Goal: Navigation & Orientation: Find specific page/section

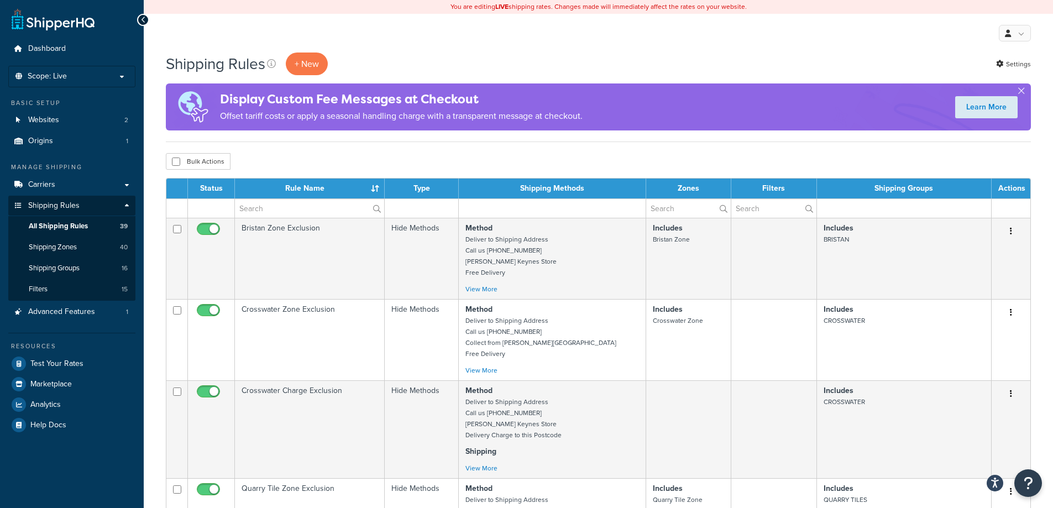
select select "50"
click at [80, 246] on link "Shipping Zones 40" at bounding box center [71, 247] width 127 height 20
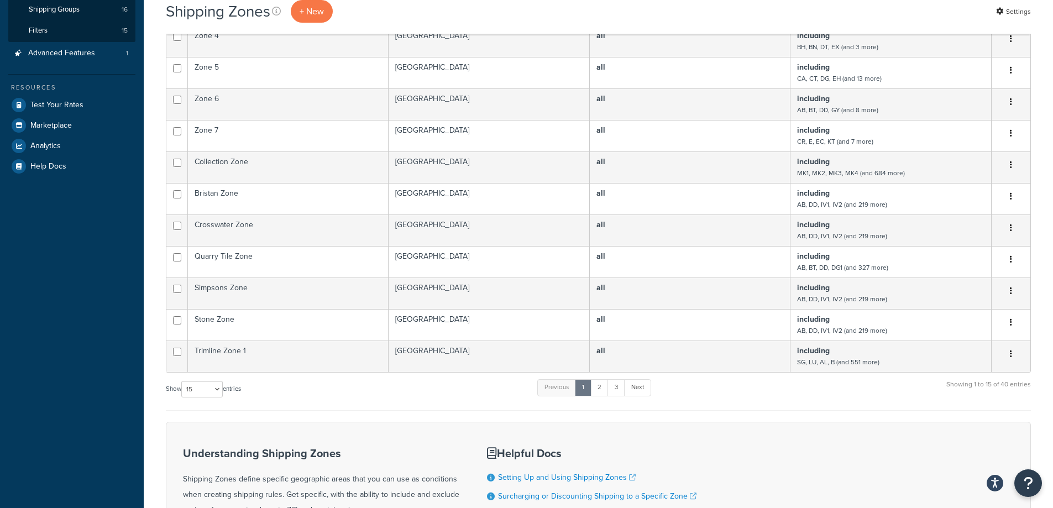
scroll to position [276, 0]
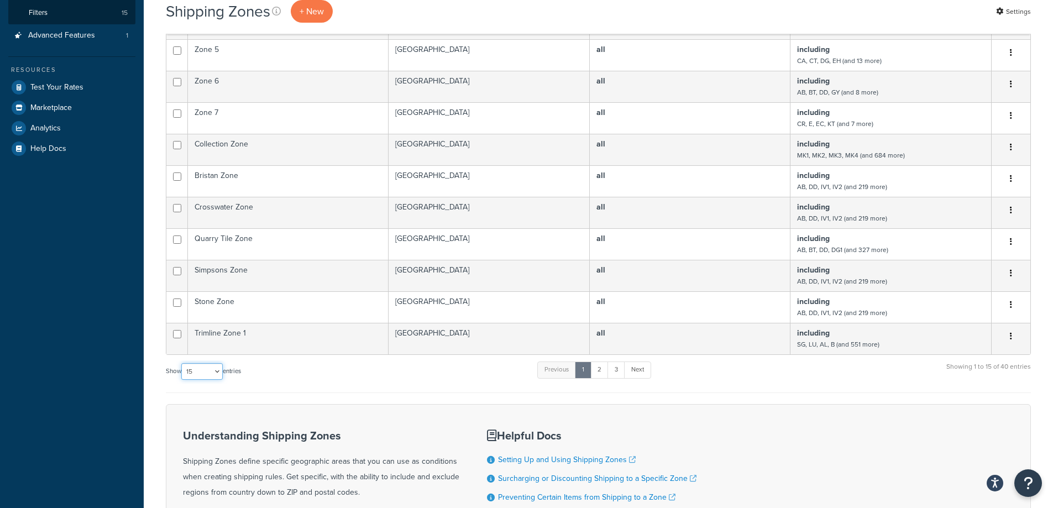
click at [212, 373] on select "10 15 25 50 100" at bounding box center [201, 371] width 41 height 17
select select "50"
click at [182, 380] on select "10 15 25 50 100" at bounding box center [201, 371] width 41 height 17
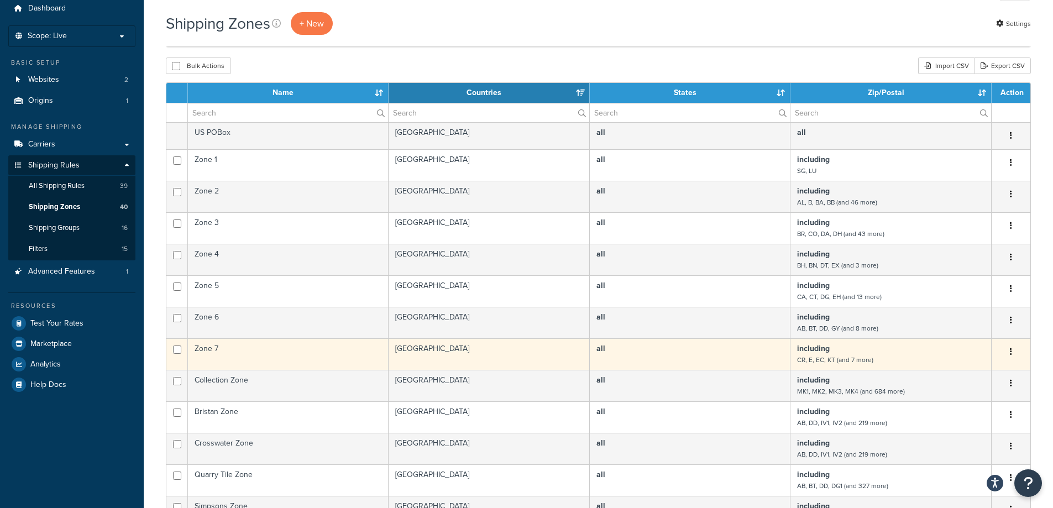
scroll to position [0, 0]
